Goal: Task Accomplishment & Management: Complete application form

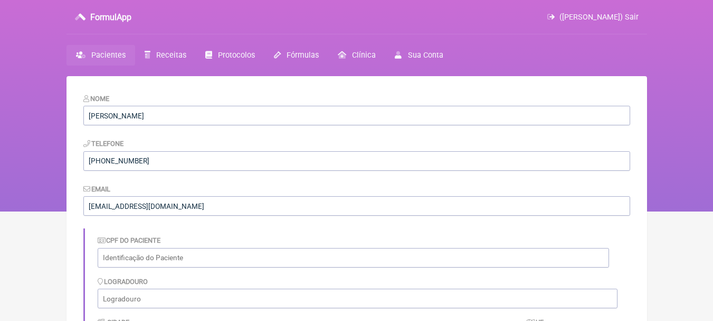
click at [111, 53] on span "Pacientes" at bounding box center [108, 55] width 34 height 9
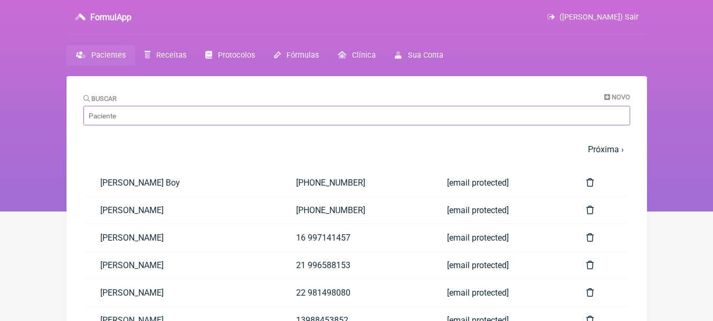
click at [480, 117] on input "Buscar" at bounding box center [356, 116] width 547 height 20
type input "[PERSON_NAME]"
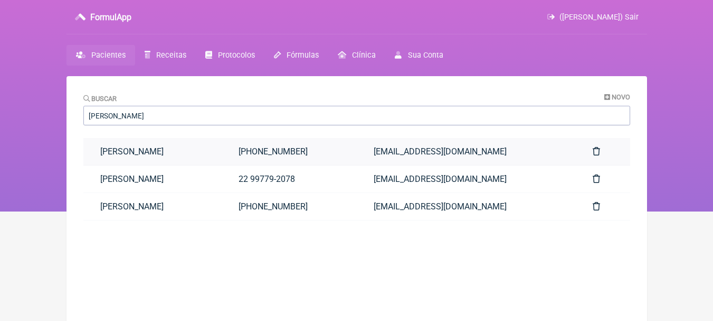
click at [222, 159] on link "[PERSON_NAME]" at bounding box center [152, 151] width 139 height 27
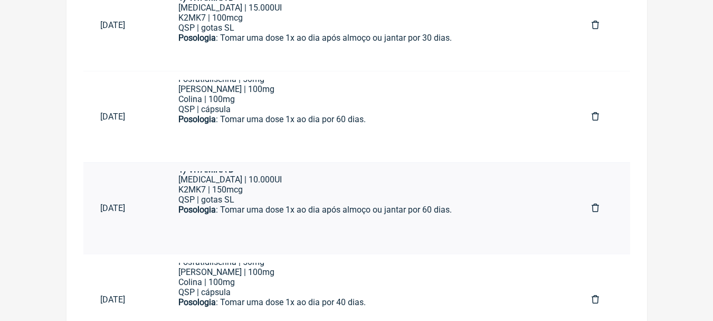
scroll to position [727, 0]
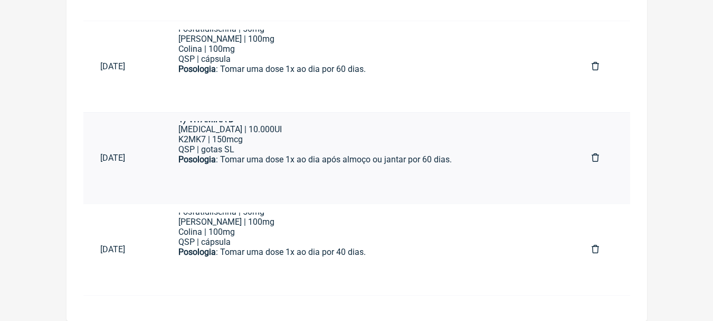
click at [381, 168] on div "ㅤ" at bounding box center [368, 175] width 380 height 21
click at [274, 235] on div "Colina | 100mg" at bounding box center [368, 232] width 380 height 10
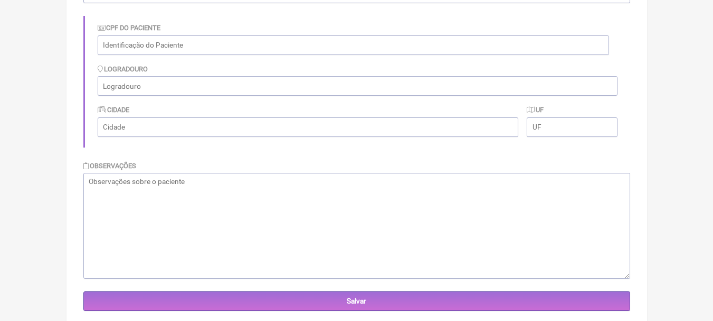
scroll to position [41, 0]
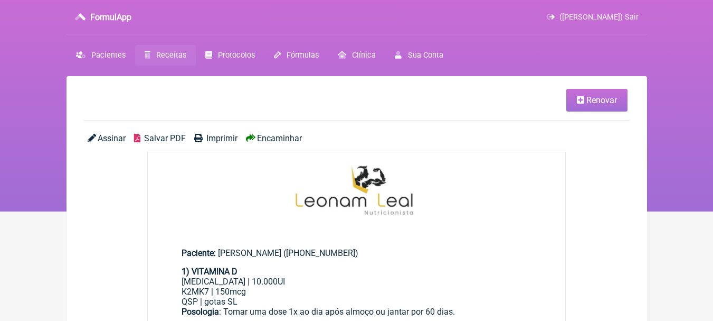
click at [603, 98] on span "Renovar" at bounding box center [602, 100] width 31 height 10
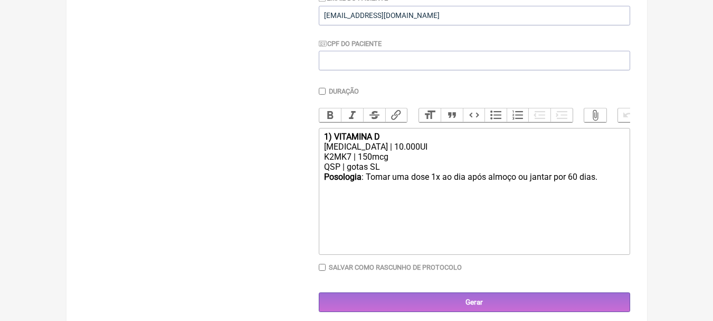
scroll to position [241, 0]
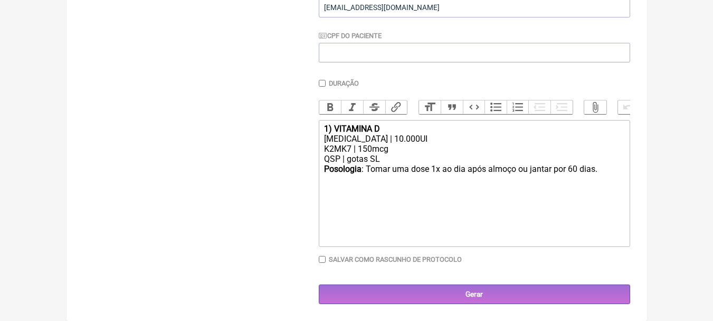
click at [433, 141] on div "[MEDICAL_DATA] | 10.000UI" at bounding box center [474, 139] width 300 height 10
click at [611, 171] on div "Posologia : Tomar uma dose 1x ao dia após almoço ou jantar por 60 dias. ㅤ" at bounding box center [474, 169] width 300 height 11
paste trix-editor "1<strong>) COGNIÇÃO E MEMÓRIA</strong></div><div>Triptofano | 100mg<br>Complexo…"
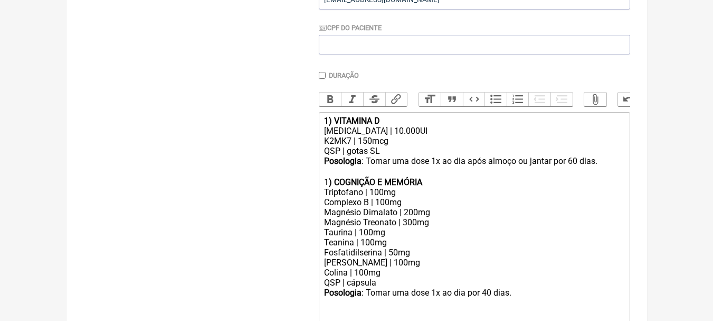
click at [486, 297] on div "Posologia : Tomar uma dose 1x ao dia por 40 dias." at bounding box center [474, 292] width 300 height 10
click at [577, 168] on div "Posologia : Tomar uma dose 1x ao dia após almoço ou jantar por 60 dias. ㅤ 1 ) C…" at bounding box center [474, 171] width 300 height 31
click at [487, 297] on div "Posologia : Tomar uma dose 1x ao dia por 40 dias." at bounding box center [474, 292] width 300 height 10
type trix-editor "<div><strong>1) VITAMINA D</strong></div><div>Colecalciferol | 10.000UI</div><d…"
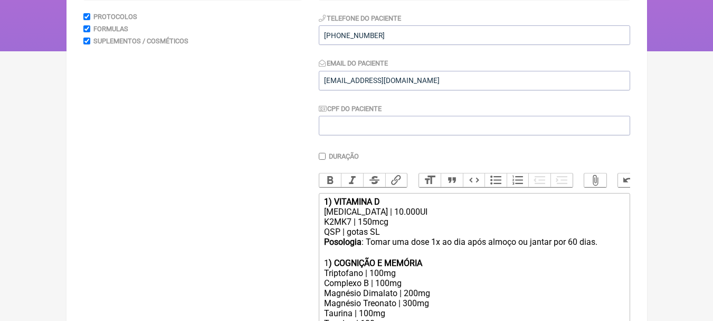
scroll to position [30, 0]
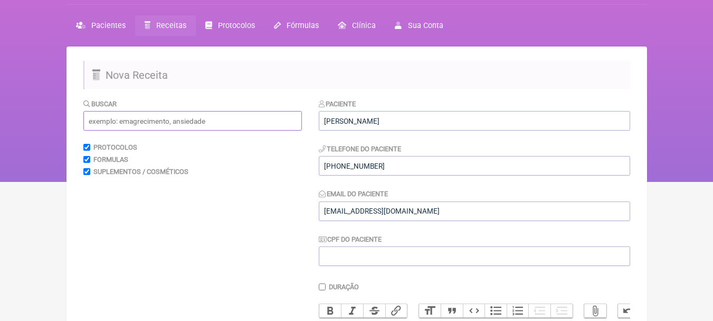
click at [189, 125] on input "text" at bounding box center [192, 121] width 219 height 20
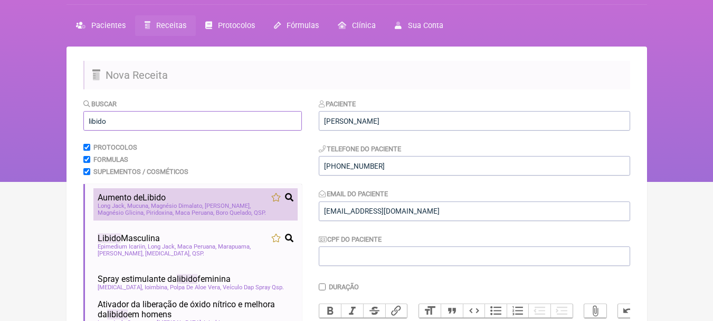
type input "libido"
click at [226, 196] on div "Aumento de Libido" at bounding box center [196, 197] width 196 height 10
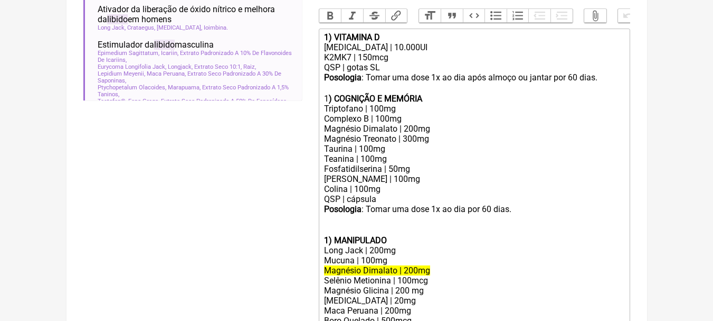
scroll to position [346, 0]
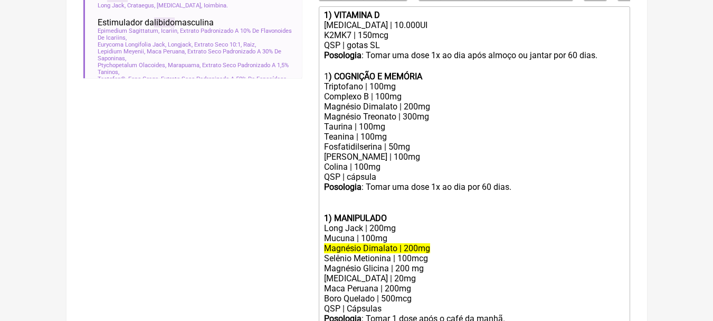
click at [344, 211] on div "ㅤ" at bounding box center [474, 202] width 300 height 21
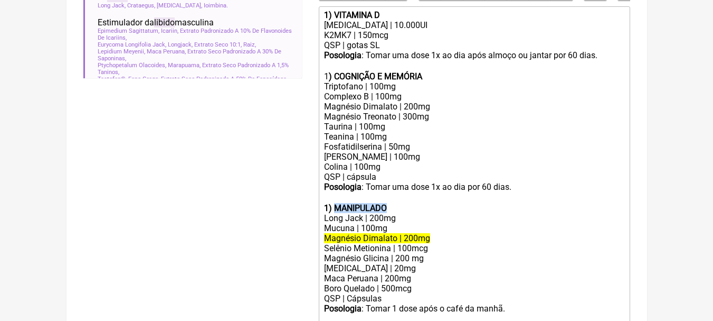
drag, startPoint x: 396, startPoint y: 216, endPoint x: 335, endPoint y: 215, distance: 60.7
click at [335, 213] on div "ㅤ 1) MANIPULADO" at bounding box center [474, 202] width 300 height 21
click at [414, 223] on div "Long Jack | 200mg" at bounding box center [474, 218] width 300 height 10
click at [374, 223] on div "Long Jack | 200mg" at bounding box center [474, 218] width 300 height 10
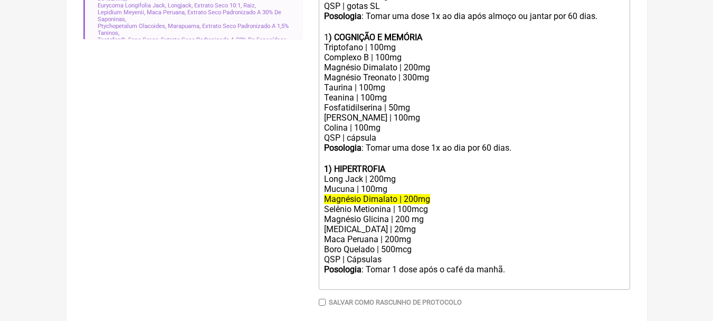
scroll to position [436, 0]
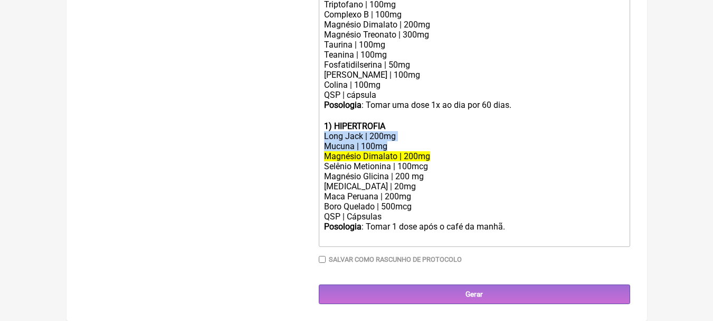
drag, startPoint x: 398, startPoint y: 145, endPoint x: 313, endPoint y: 140, distance: 84.7
click at [313, 140] on form "Buscar libido Protocolos Formulas Suplementos / Cosméticos Aumento de Libido Lo…" at bounding box center [356, 2] width 547 height 604
click at [362, 149] on div "Mucuna | 100mg" at bounding box center [474, 146] width 300 height 10
drag, startPoint x: 391, startPoint y: 146, endPoint x: 306, endPoint y: 147, distance: 85.6
click at [306, 147] on form "Buscar libido Protocolos Formulas Suplementos / Cosméticos Aumento de Libido Lo…" at bounding box center [356, 2] width 547 height 604
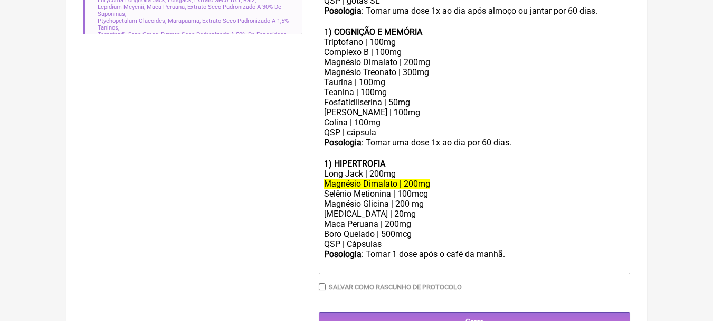
scroll to position [373, 0]
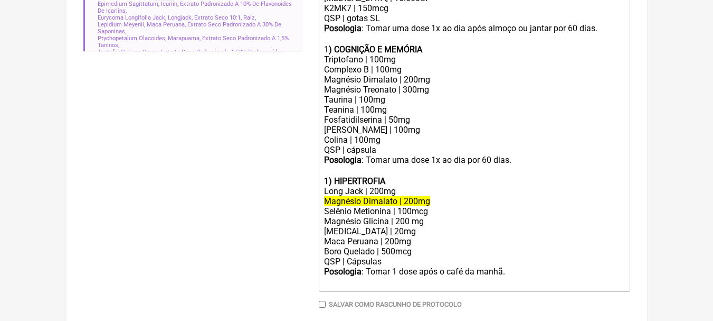
click at [436, 206] on div "Magnésio Dimalato | 200mg" at bounding box center [474, 201] width 300 height 10
click at [437, 216] on div "Selênio Metionina | 100mcg" at bounding box center [474, 211] width 300 height 10
click at [425, 226] on div "Magnésio Glicina | 200 mg" at bounding box center [474, 221] width 300 height 10
click at [389, 226] on div "Magnésio Glicina | 200 mg" at bounding box center [474, 221] width 300 height 10
drag, startPoint x: 418, startPoint y: 229, endPoint x: 309, endPoint y: 231, distance: 109.3
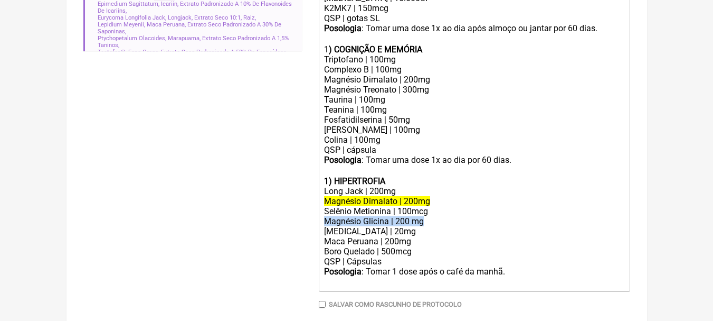
click at [309, 231] on form "Buscar libido Protocolos Formulas Suplementos / Cosméticos Aumento de Libido Lo…" at bounding box center [356, 51] width 547 height 594
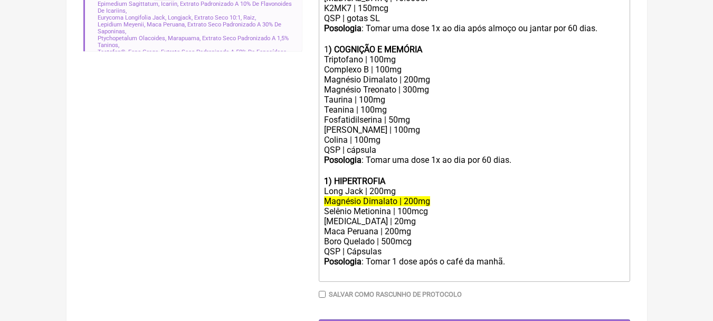
click at [416, 226] on div "Piridoxina | 20mg" at bounding box center [474, 221] width 300 height 10
click at [420, 236] on div "Maca Peruana | 200mg" at bounding box center [474, 231] width 300 height 10
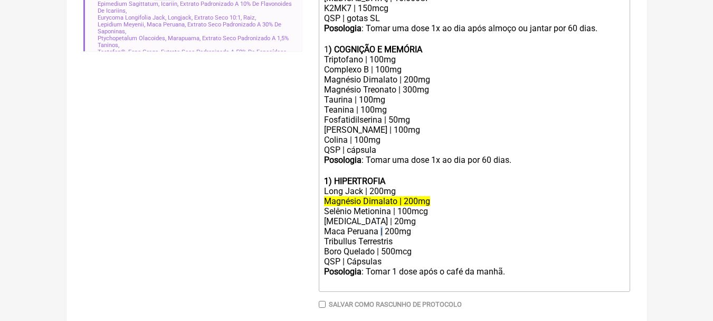
copy div "|"
paste trix-editor "|"
click at [390, 238] on div "Maca Peruana | 200mg Tribullus Terrestris | 500mg" at bounding box center [474, 236] width 300 height 20
drag, startPoint x: 397, startPoint y: 259, endPoint x: 278, endPoint y: 260, distance: 118.8
click at [278, 260] on form "Buscar libido Protocolos Formulas Suplementos / Cosméticos Aumento de Libido Lo…" at bounding box center [356, 51] width 547 height 594
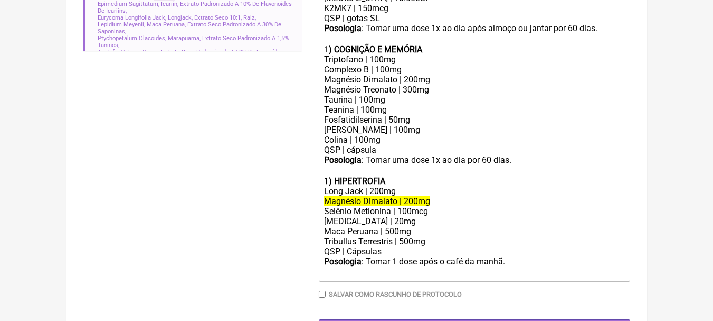
click at [436, 216] on div "Selênio Metionina | 100mcg" at bounding box center [474, 211] width 300 height 10
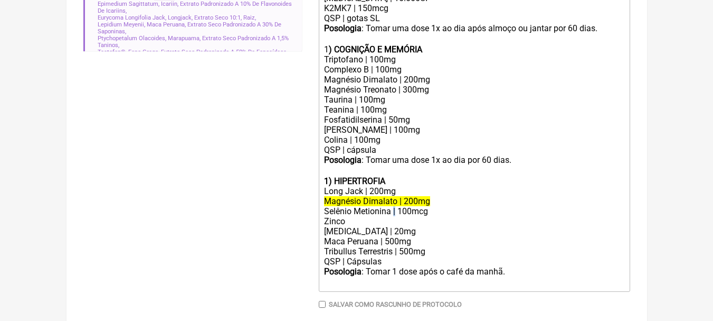
copy div "|"
paste trix-editor "|"
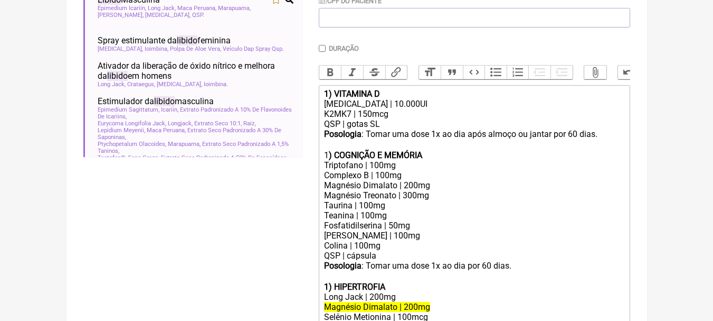
scroll to position [321, 0]
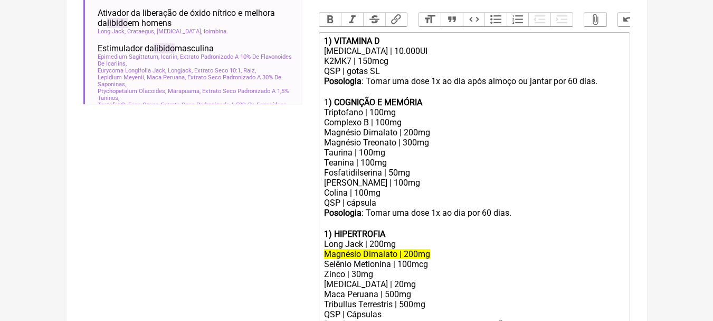
click at [330, 107] on strong ") COGNIÇÃO E MEMÓRIA" at bounding box center [375, 102] width 93 height 10
click at [327, 239] on strong "1) HIPERTROFIA" at bounding box center [354, 234] width 61 height 10
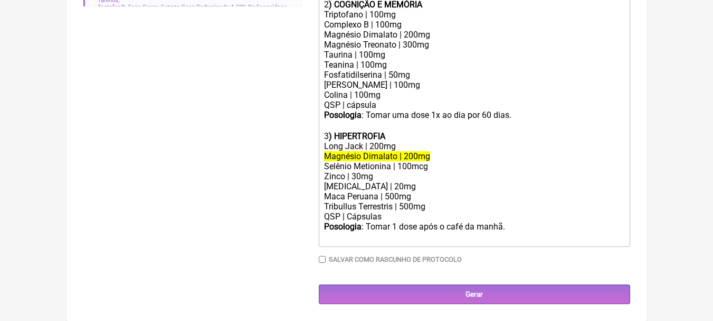
click at [508, 227] on div "Posologia : Tomar 1 dose após o café da manhã. ㅤ" at bounding box center [474, 231] width 300 height 21
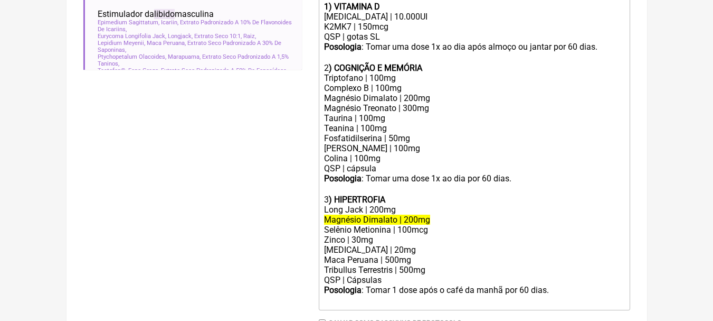
scroll to position [373, 0]
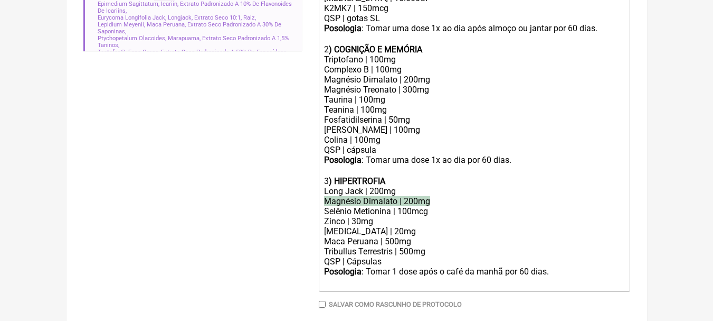
drag, startPoint x: 444, startPoint y: 207, endPoint x: 281, endPoint y: 208, distance: 163.2
click at [281, 208] on form "Buscar libido Protocolos Formulas Suplementos / Cosméticos Aumento de Libido Lo…" at bounding box center [356, 51] width 547 height 594
type trix-editor "<div><strong>1) VITAMINA D</strong></div><div>Colecalciferol | 10.000UI</div><d…"
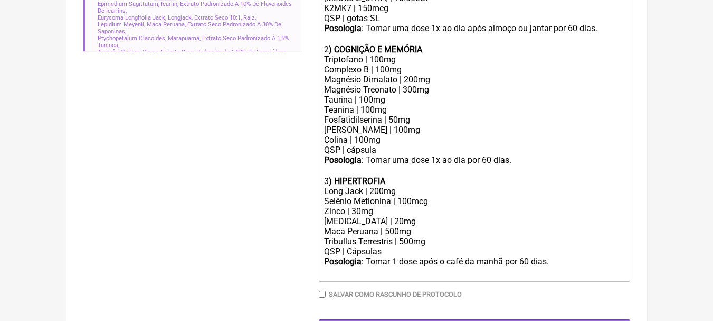
click at [419, 135] on div "Triptofano | 100mg Complexo B | 100mg Magnésio Dimalato | 200mg Magnésio Treona…" at bounding box center [474, 94] width 300 height 80
click at [407, 145] on div "Colina | 100mg" at bounding box center [474, 140] width 300 height 10
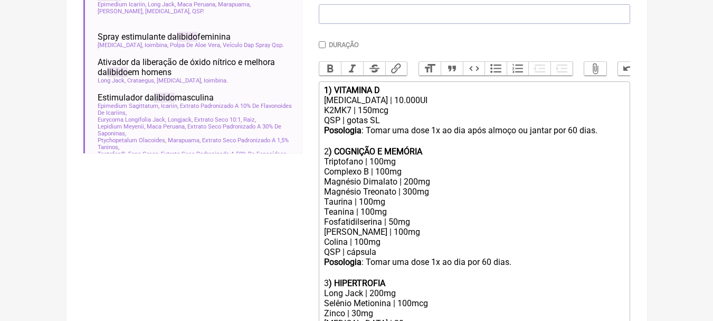
scroll to position [268, 0]
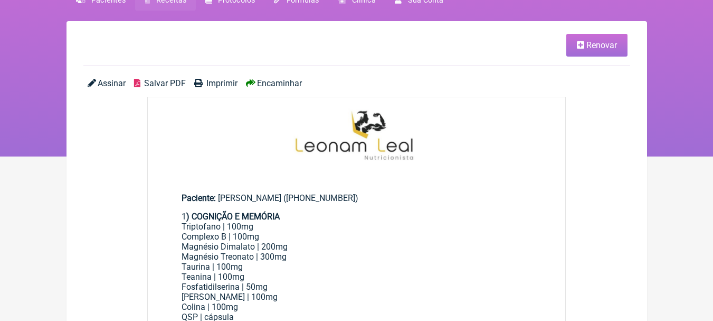
scroll to position [106, 0]
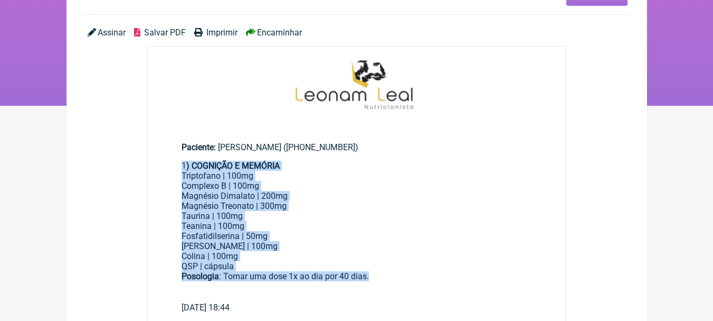
drag, startPoint x: 181, startPoint y: 163, endPoint x: 415, endPoint y: 277, distance: 260.0
click at [415, 277] on div "1 ) COGNIÇÃO E MEMÓRIA Triptofano | 100mg Complexo B | 100mg Magnésio Dimalato …" at bounding box center [357, 232] width 351 height 142
copy div "1 ) COGNIÇÃO E MEMÓRIA Triptofano | 100mg Complexo B | 100mg Magnésio Dimalato …"
